Goal: Task Accomplishment & Management: Use online tool/utility

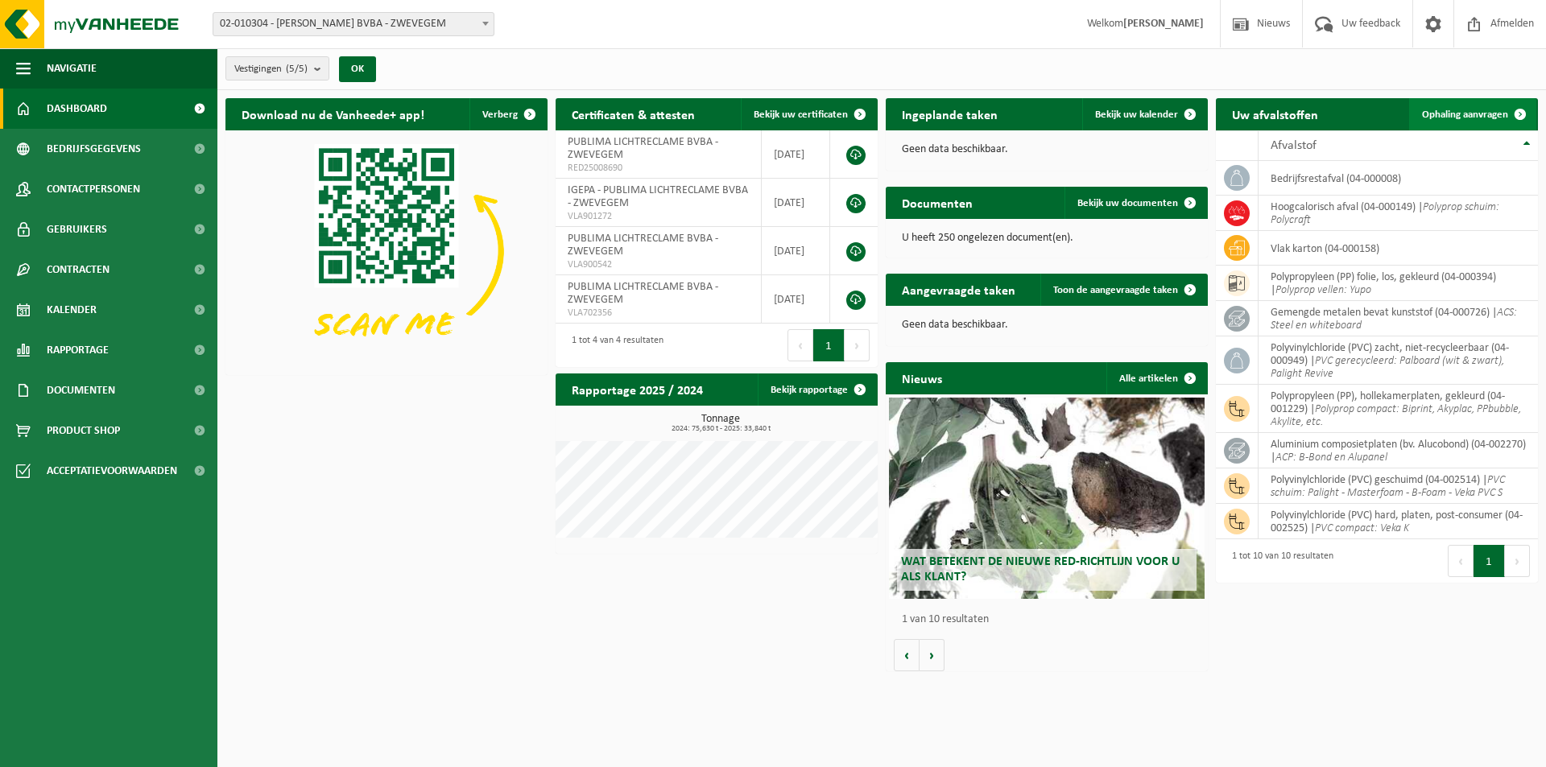
click at [1463, 113] on span "Ophaling aanvragen" at bounding box center [1465, 114] width 86 height 10
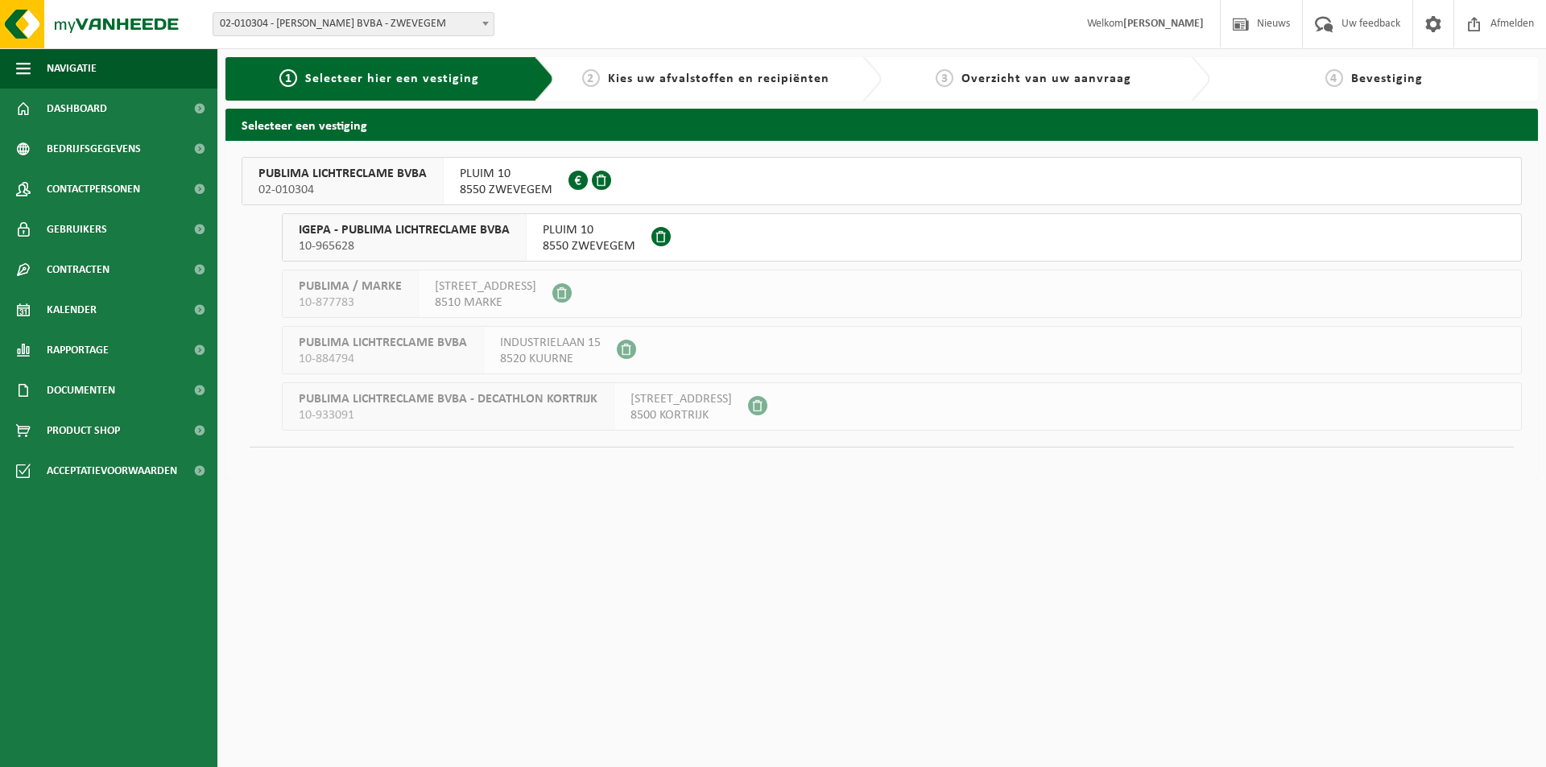
drag, startPoint x: 521, startPoint y: 176, endPoint x: 325, endPoint y: 176, distance: 195.6
click at [523, 175] on span "PLUIM 10" at bounding box center [506, 174] width 93 height 16
click at [596, 175] on span at bounding box center [601, 180] width 19 height 19
click at [325, 175] on span "PUBLIMA LICHTRECLAME BVBA" at bounding box center [342, 174] width 168 height 16
